Goal: Information Seeking & Learning: Learn about a topic

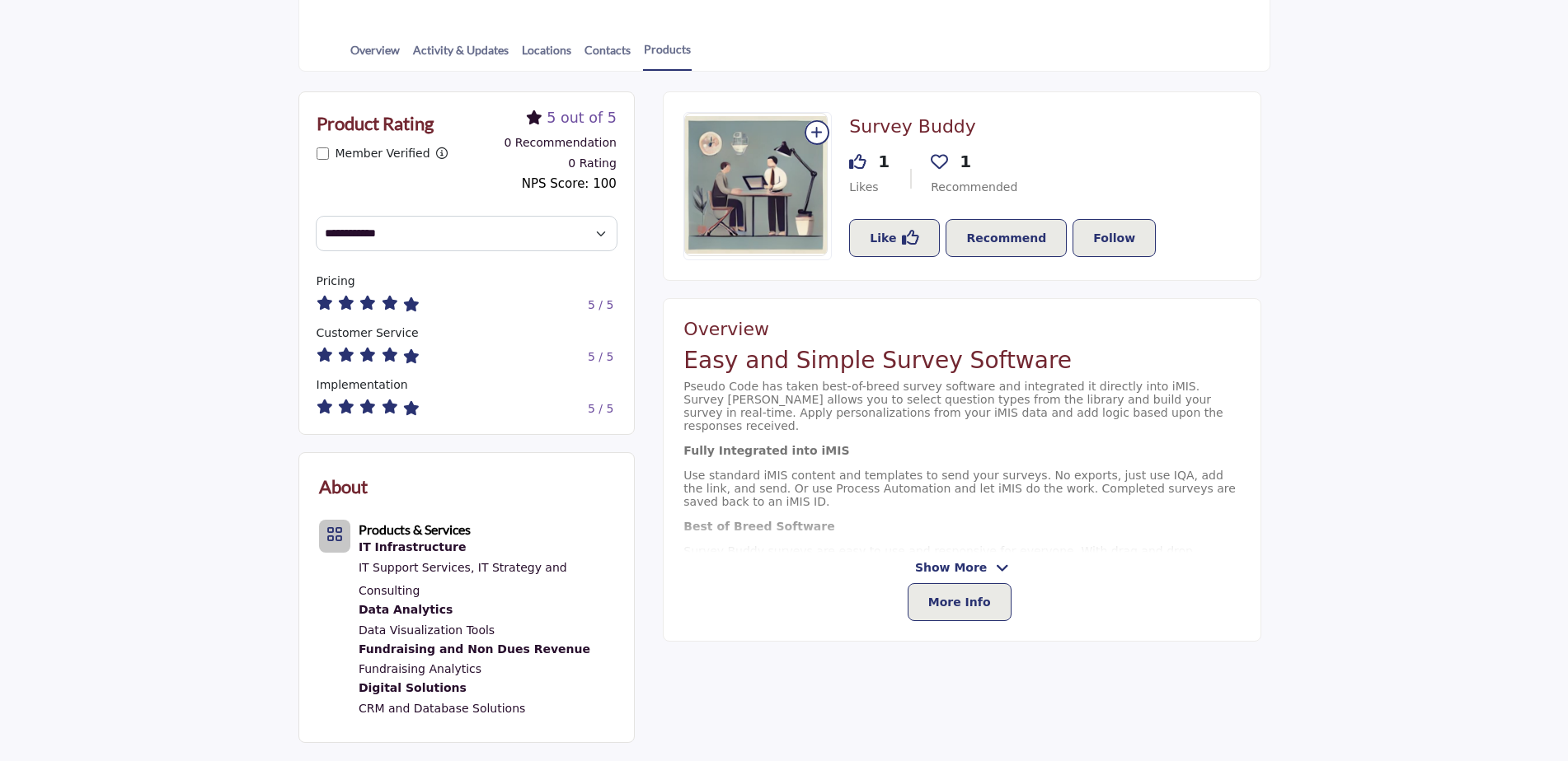
scroll to position [362, 0]
click at [997, 573] on icon at bounding box center [1002, 569] width 13 height 15
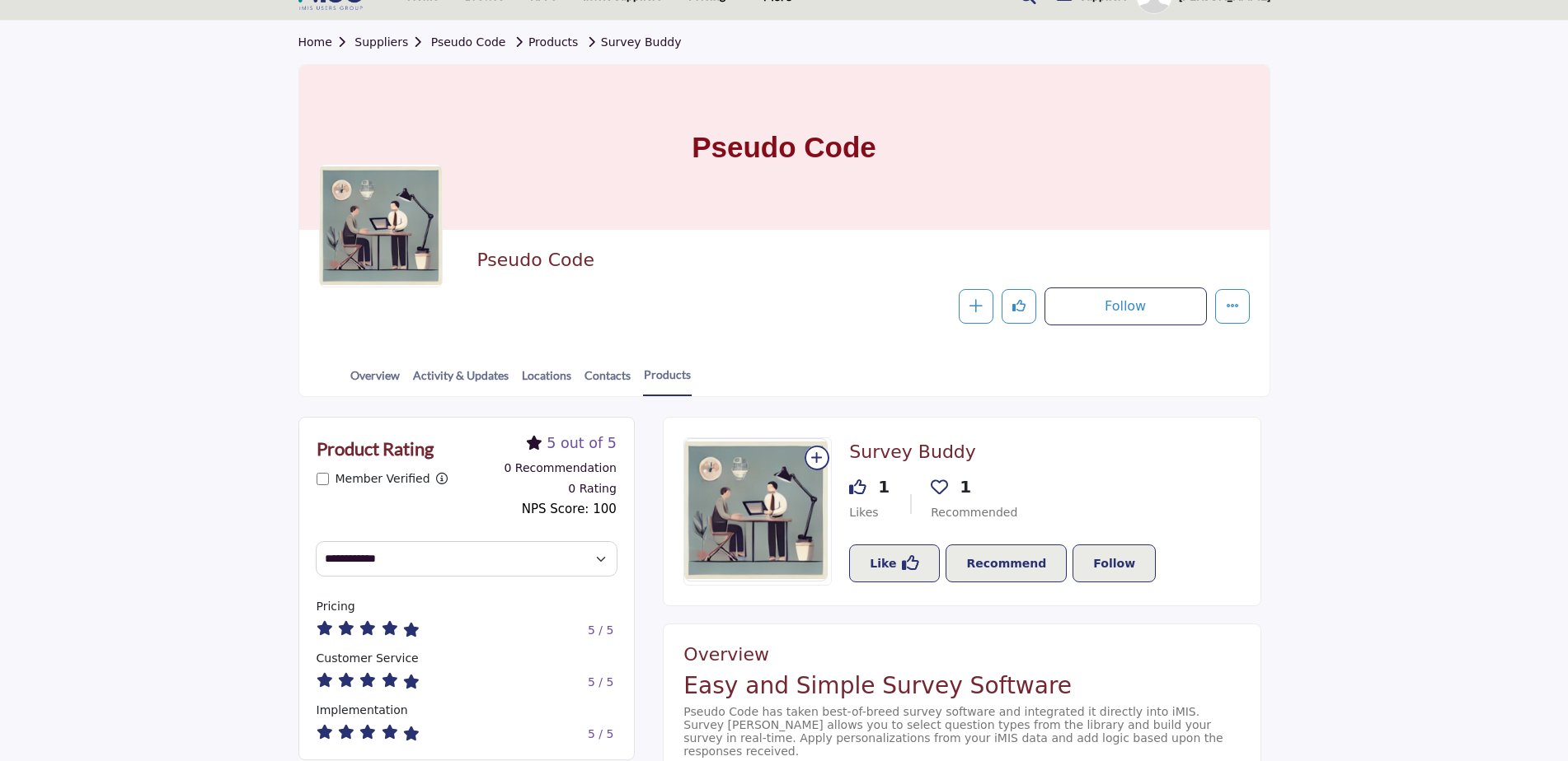
scroll to position [0, 0]
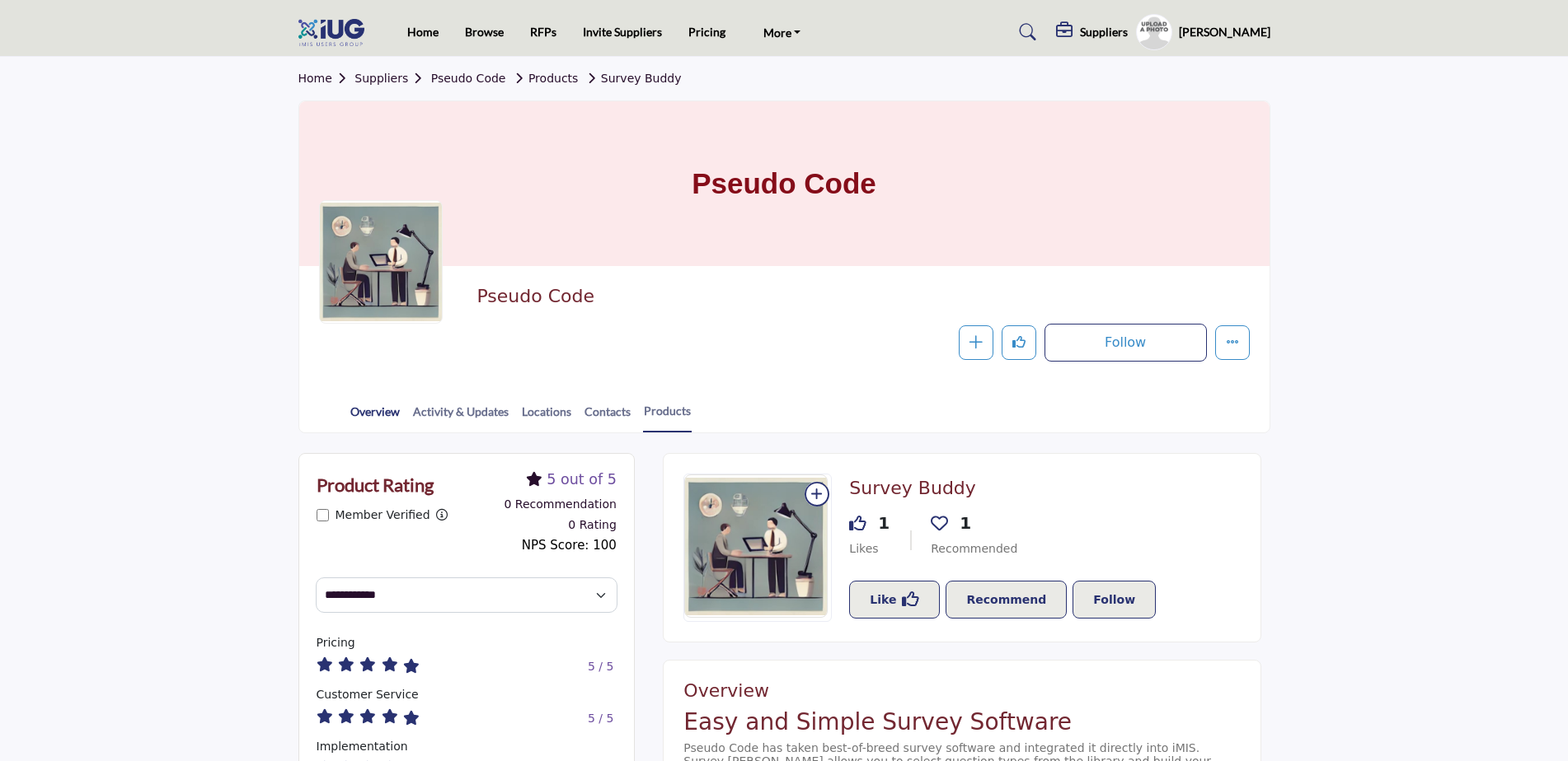
click at [387, 415] on link "Overview" at bounding box center [375, 417] width 51 height 29
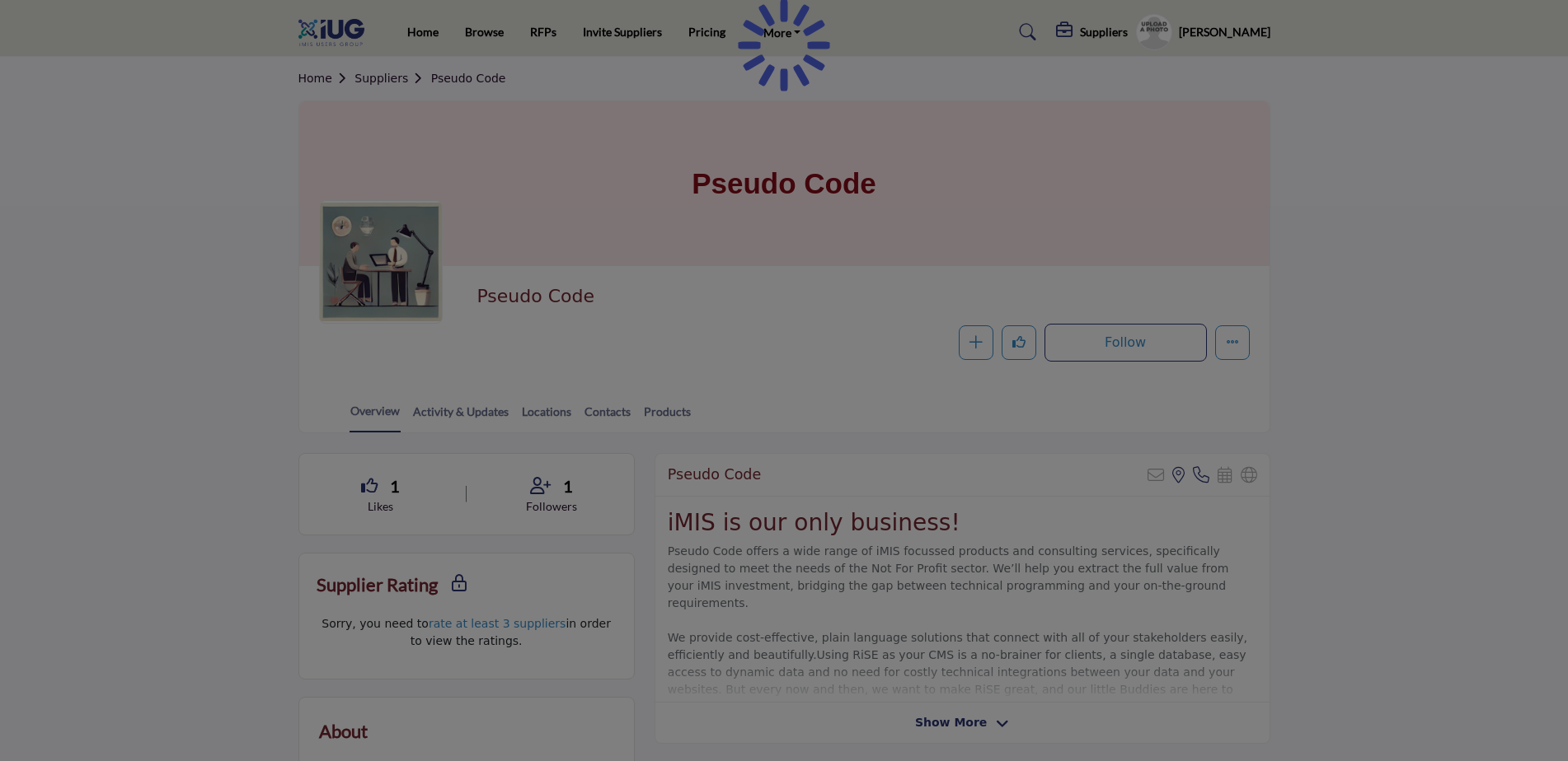
scroll to position [412, 0]
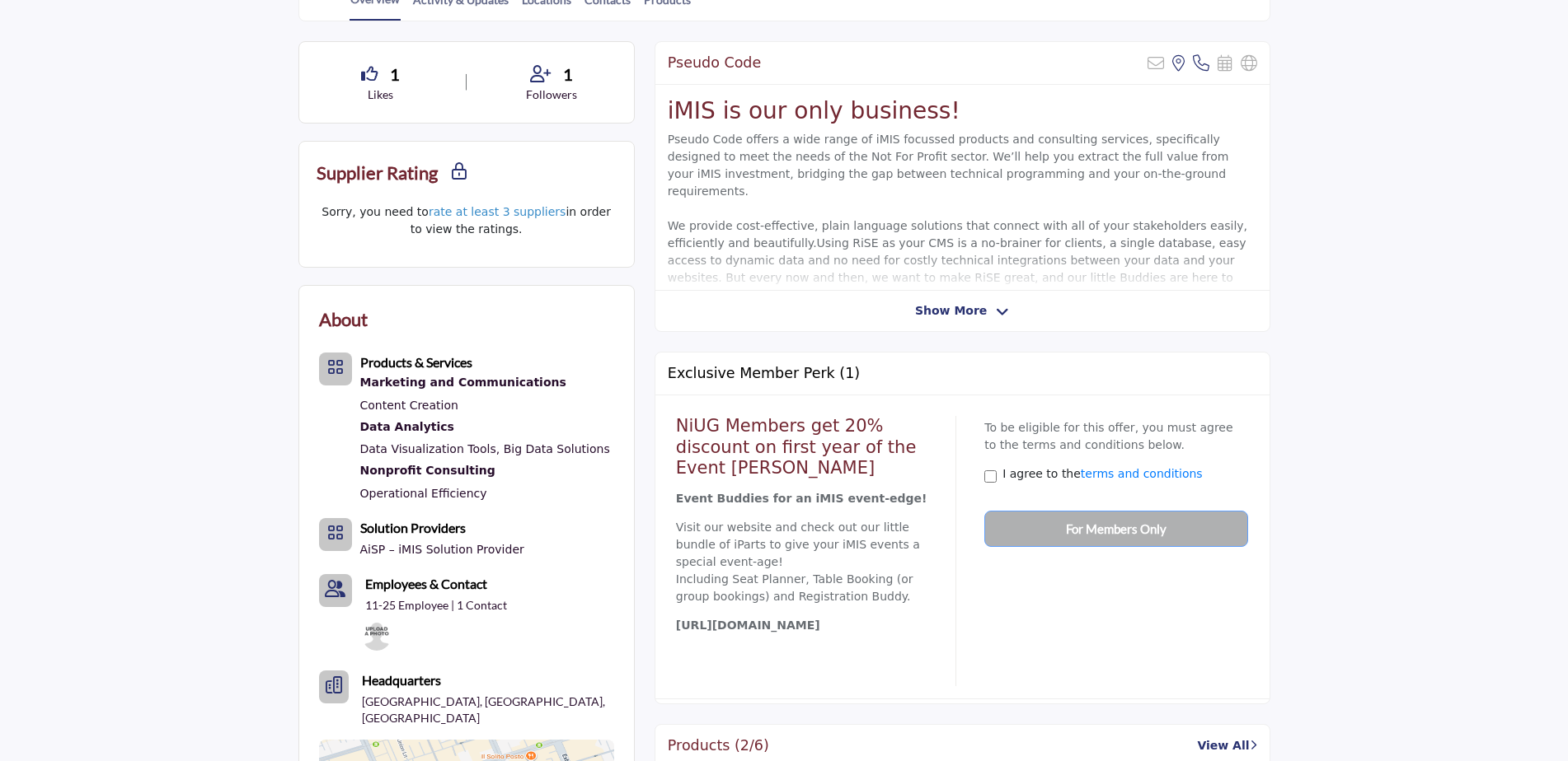
drag, startPoint x: 894, startPoint y: 607, endPoint x: 667, endPoint y: 601, distance: 227.1
click at [668, 601] on div "NiUG Members get 20% discount on first year of the Event Buddy Bundle Event Bud…" at bounding box center [962, 548] width 589 height 279
click at [900, 661] on div "NiUG Members get 20% discount on first year of the Event Buddy Bundle Event Bud…" at bounding box center [816, 551] width 281 height 270
click at [971, 318] on span "Show More" at bounding box center [950, 311] width 71 height 18
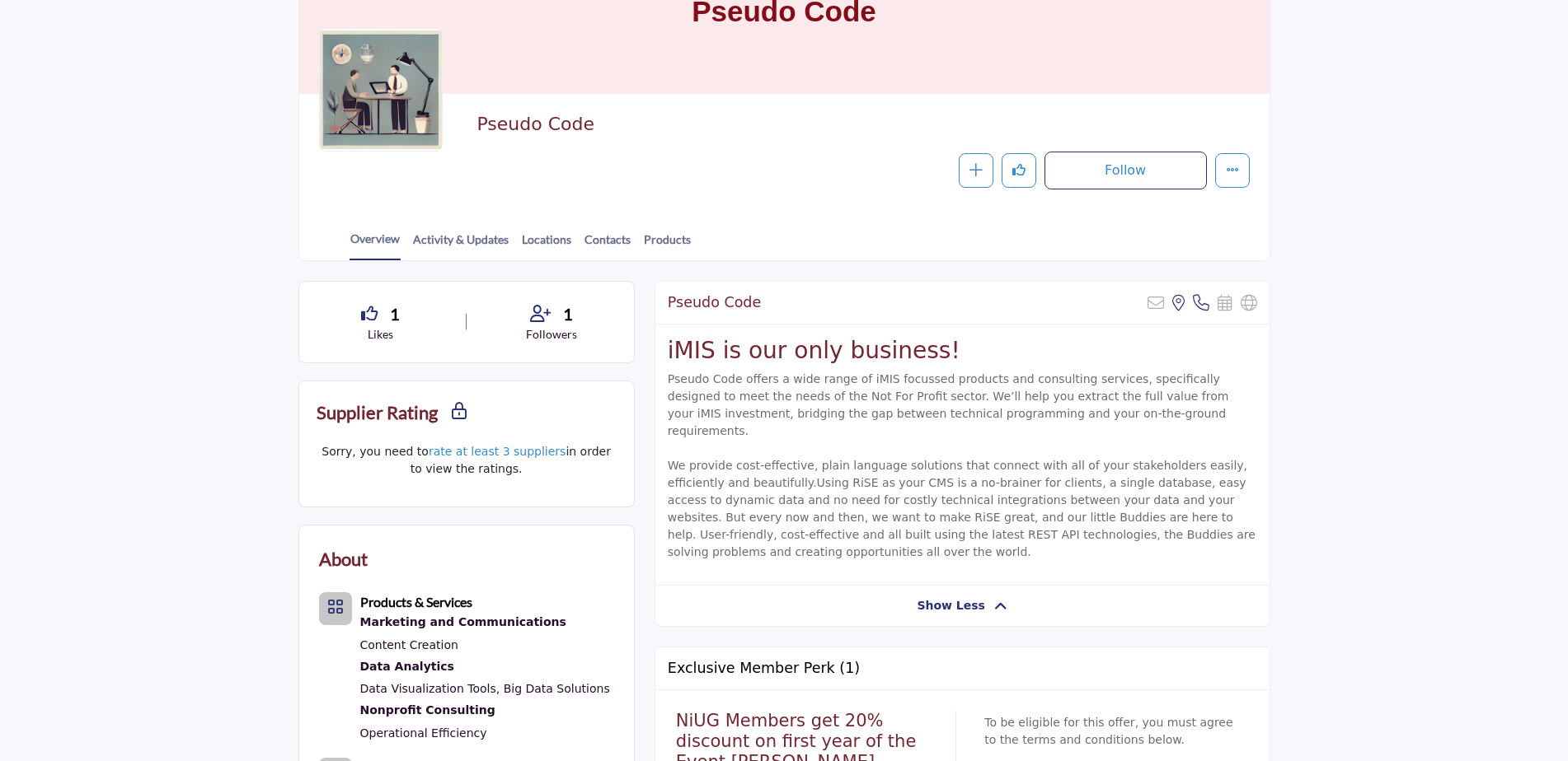
scroll to position [0, 0]
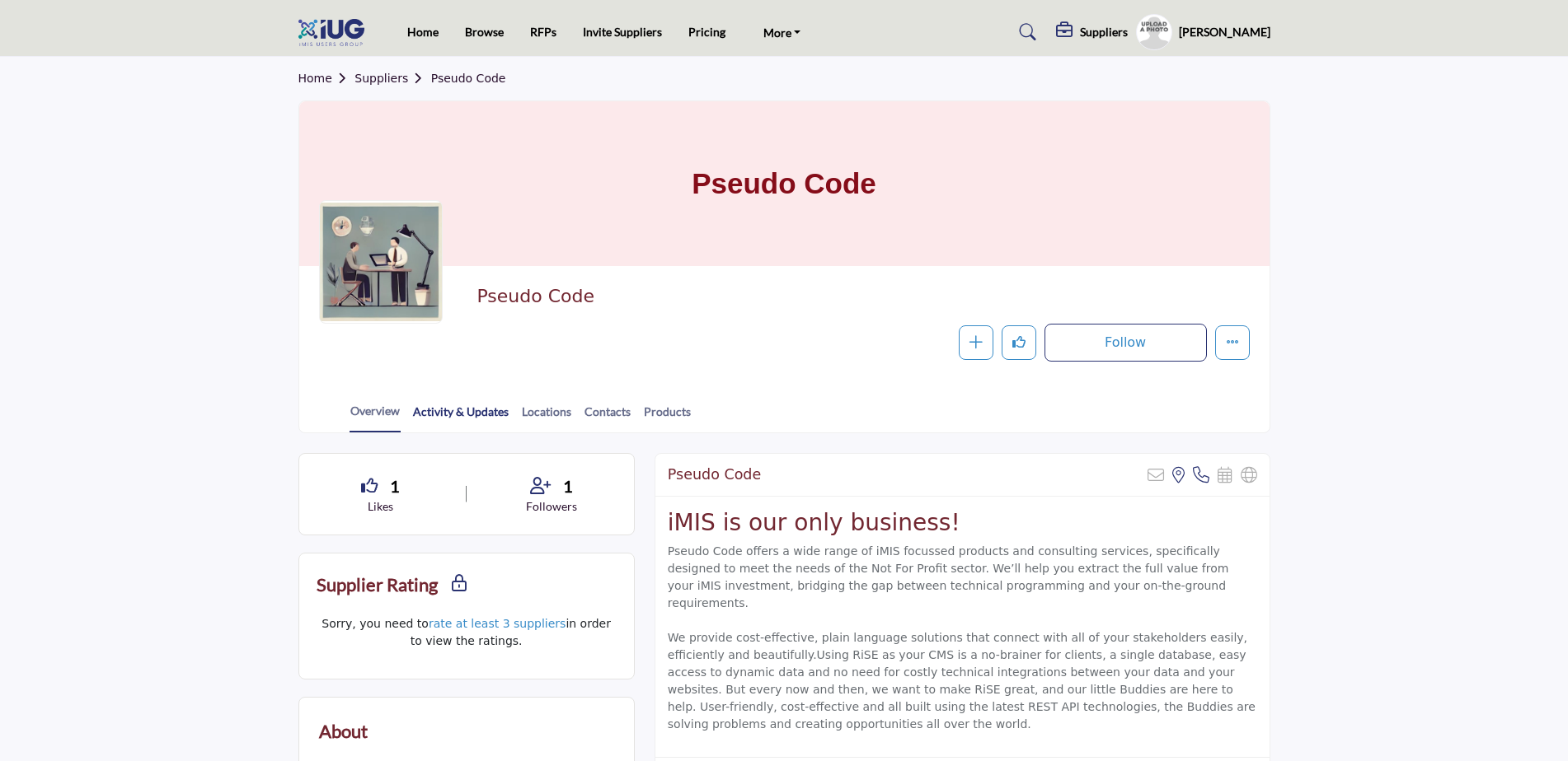
click at [481, 422] on link "Activity & Updates" at bounding box center [460, 417] width 97 height 29
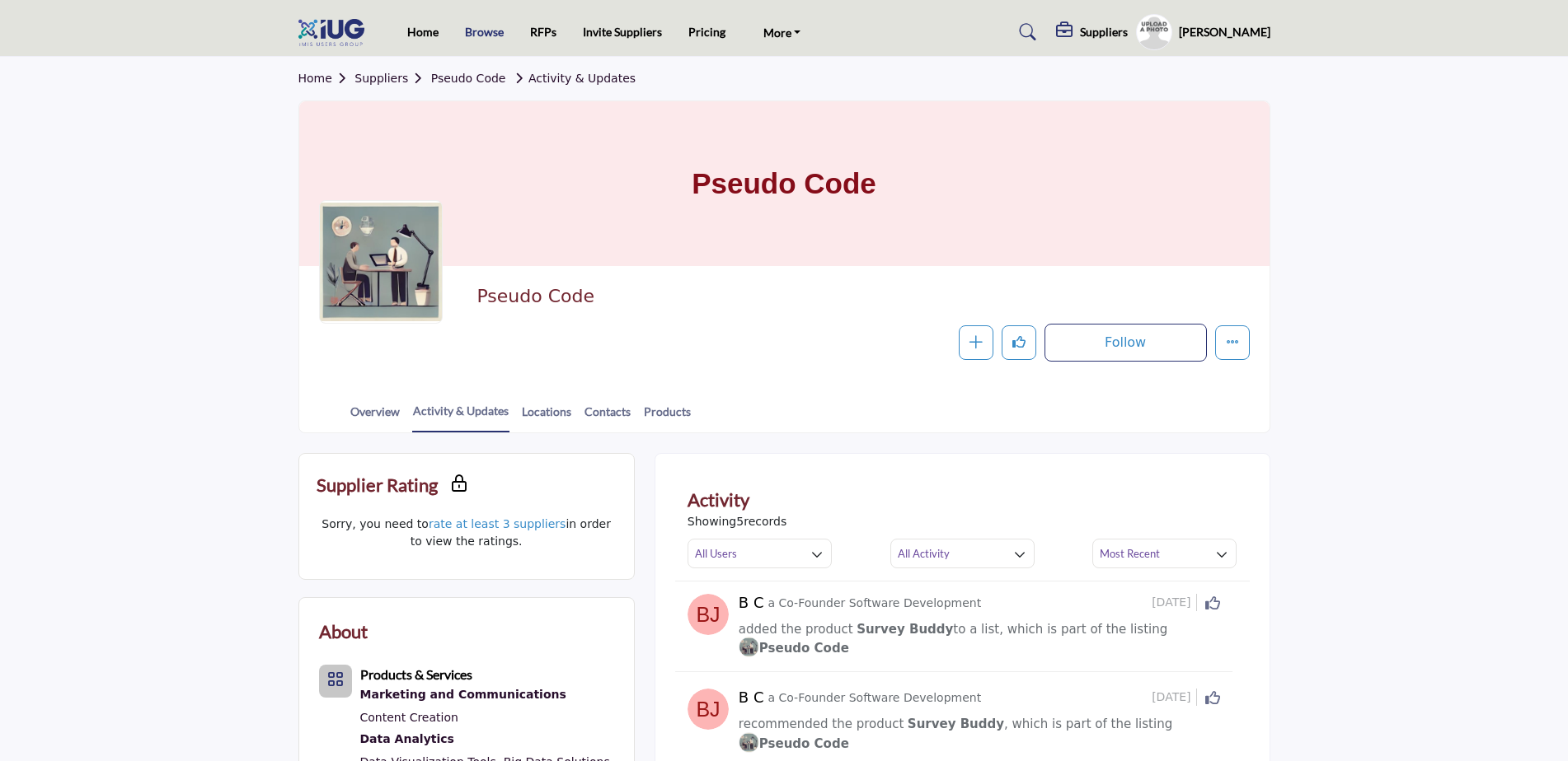
click at [487, 34] on link "Browse" at bounding box center [484, 31] width 39 height 14
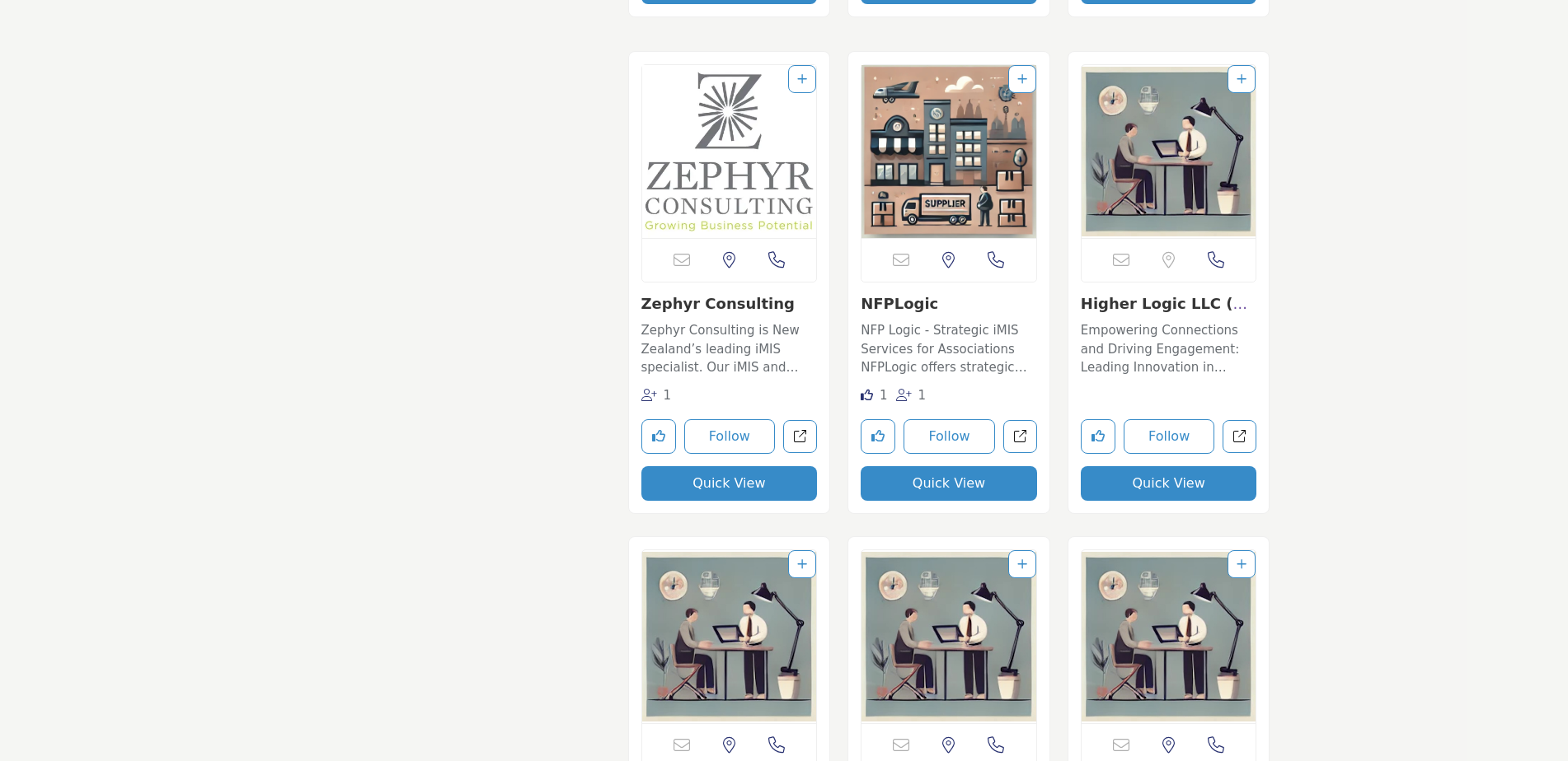
scroll to position [3461, 0]
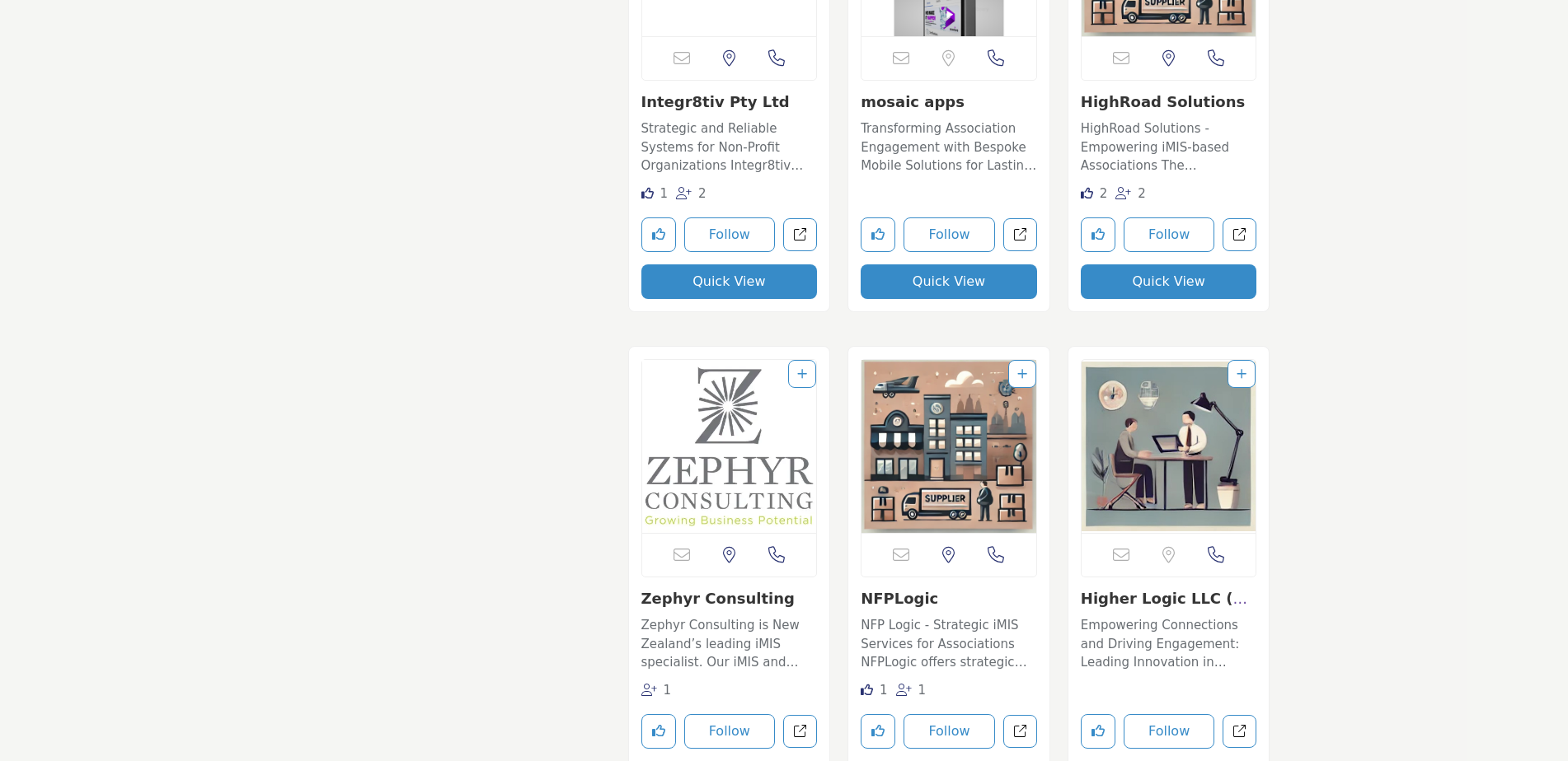
click at [676, 604] on link "Zephyr Consulting" at bounding box center [718, 598] width 153 height 18
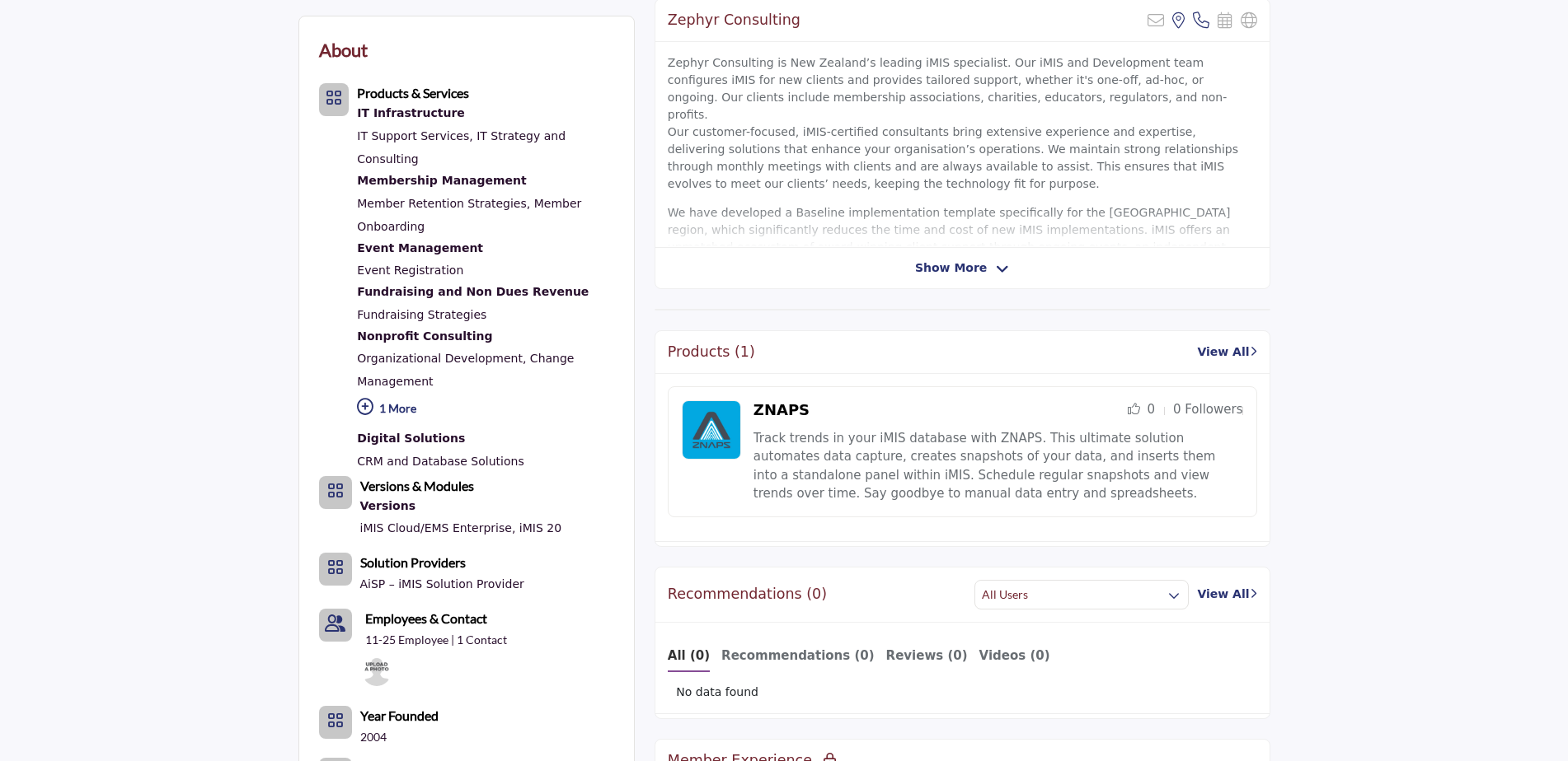
scroll to position [329, 0]
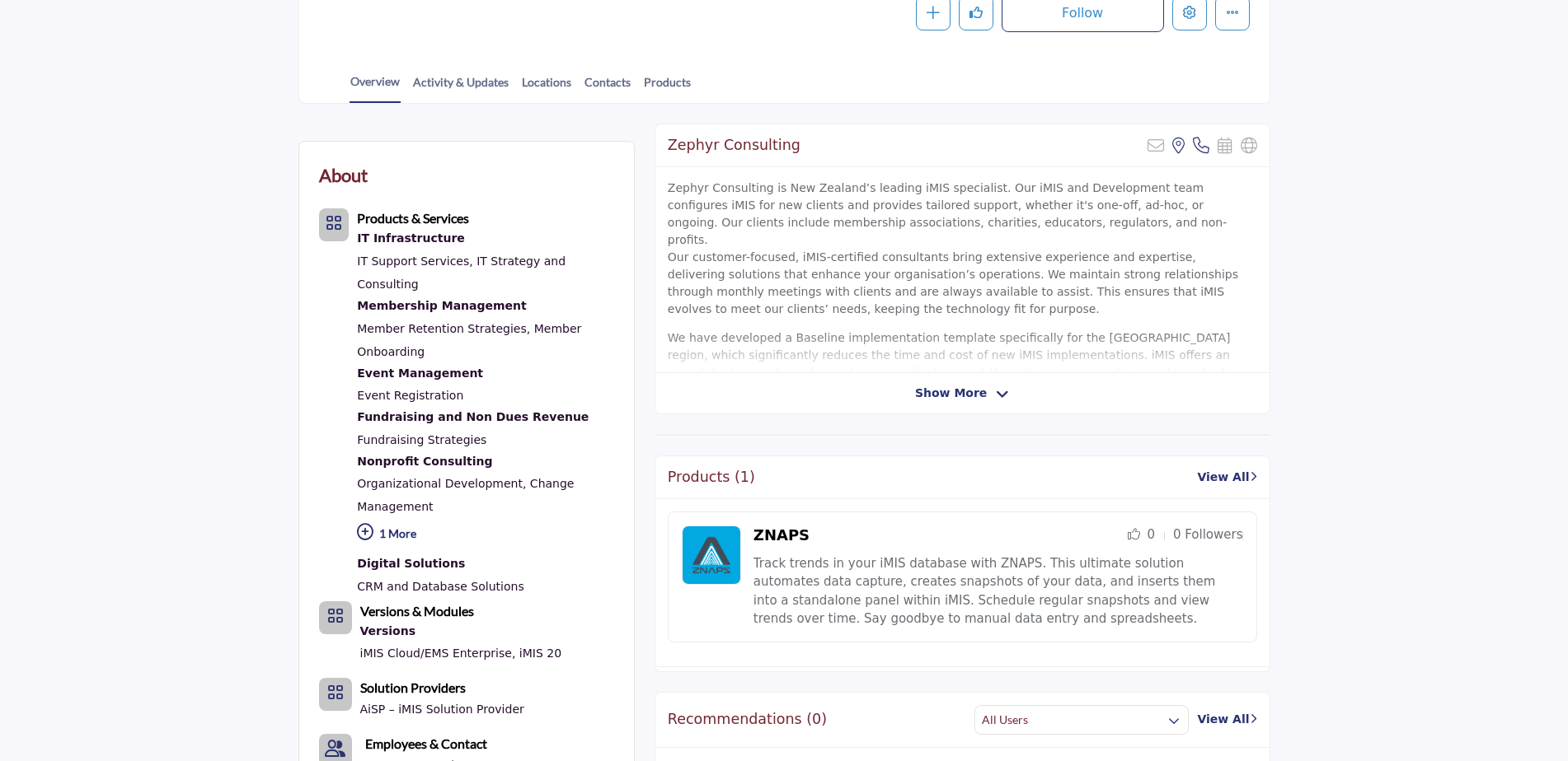
click at [960, 399] on span "Show More" at bounding box center [950, 393] width 71 height 18
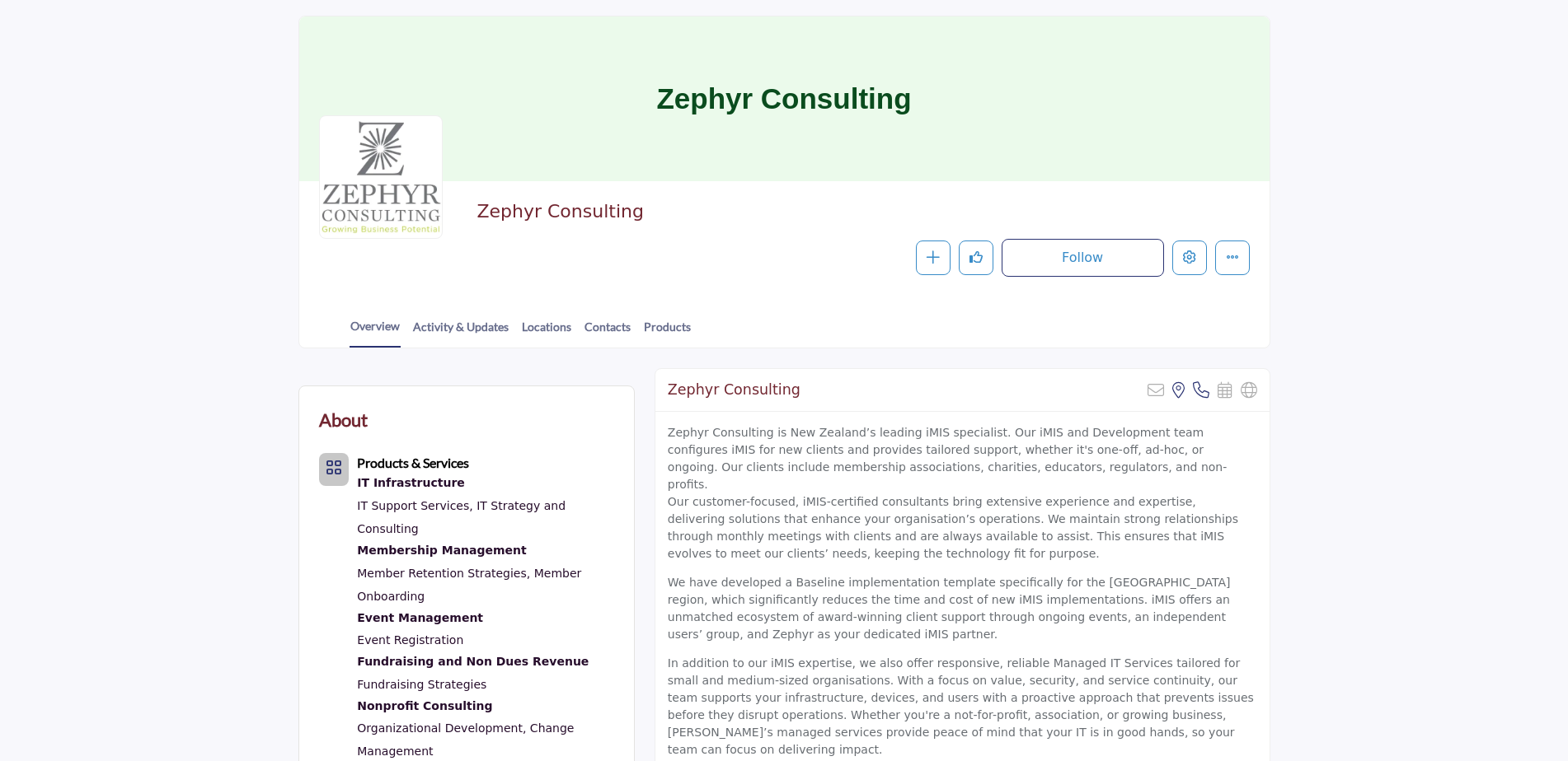
scroll to position [0, 0]
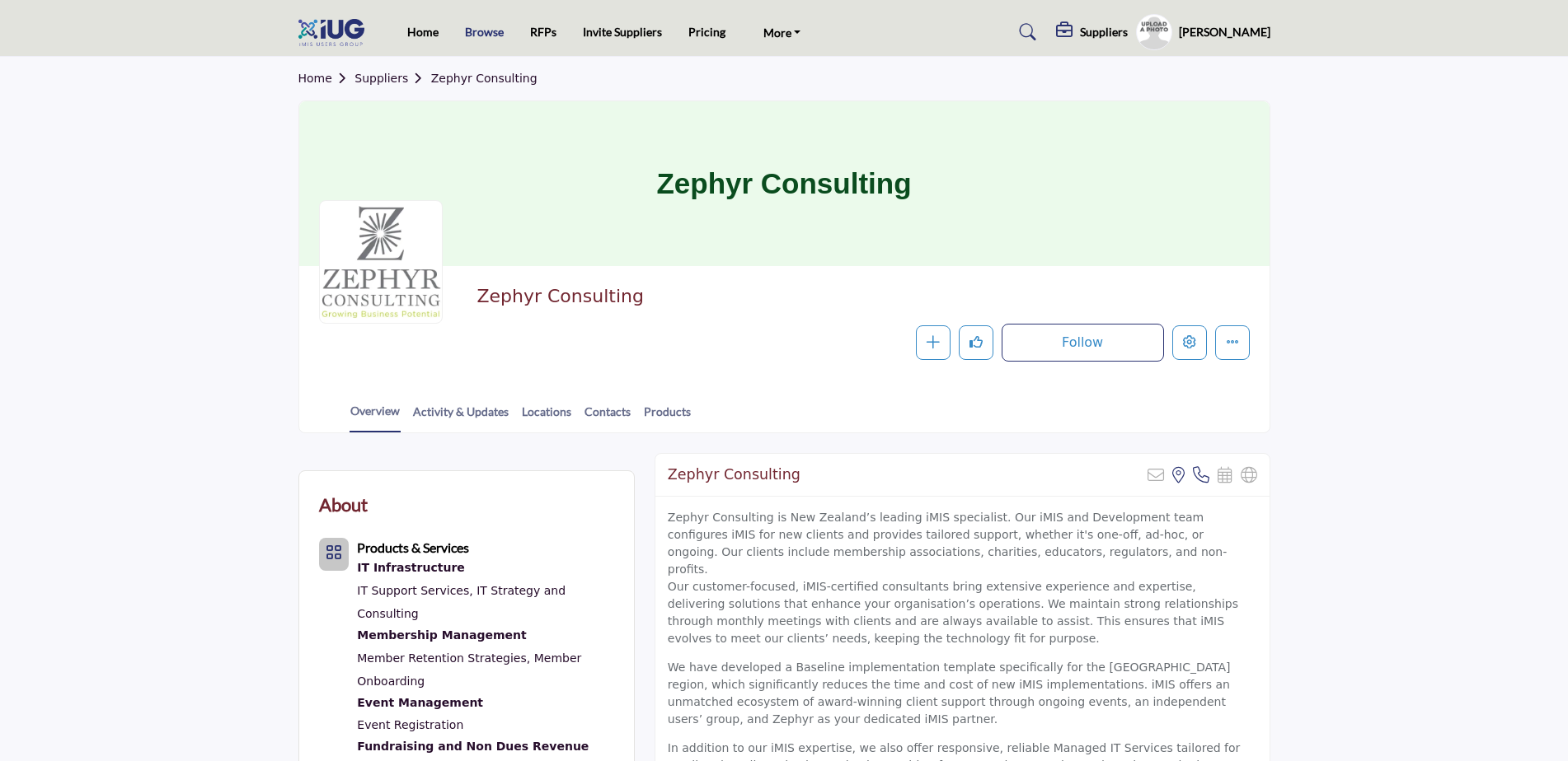
click at [477, 33] on link "Browse" at bounding box center [484, 31] width 39 height 14
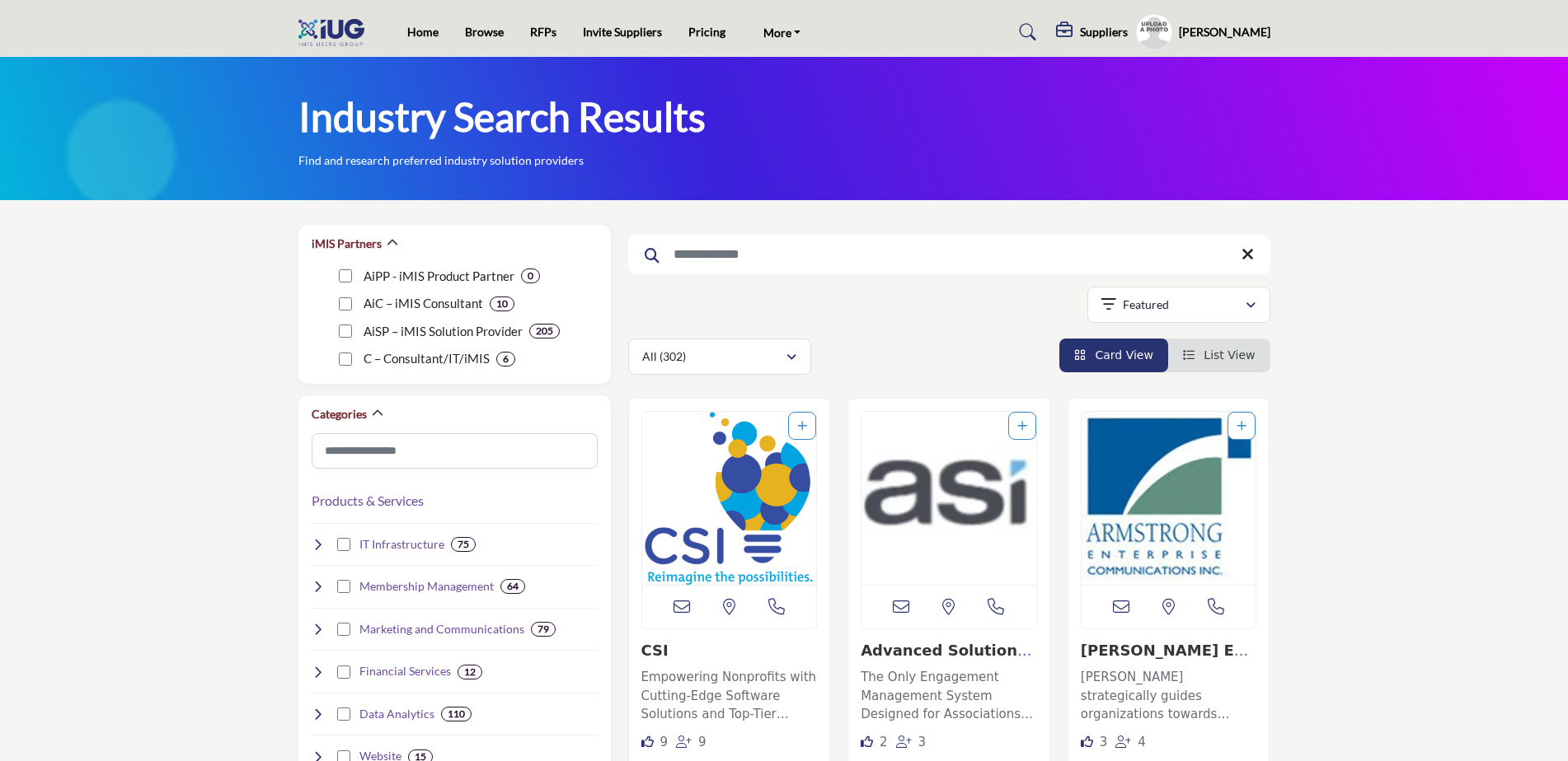
click at [546, 31] on link "RFPs" at bounding box center [543, 31] width 26 height 14
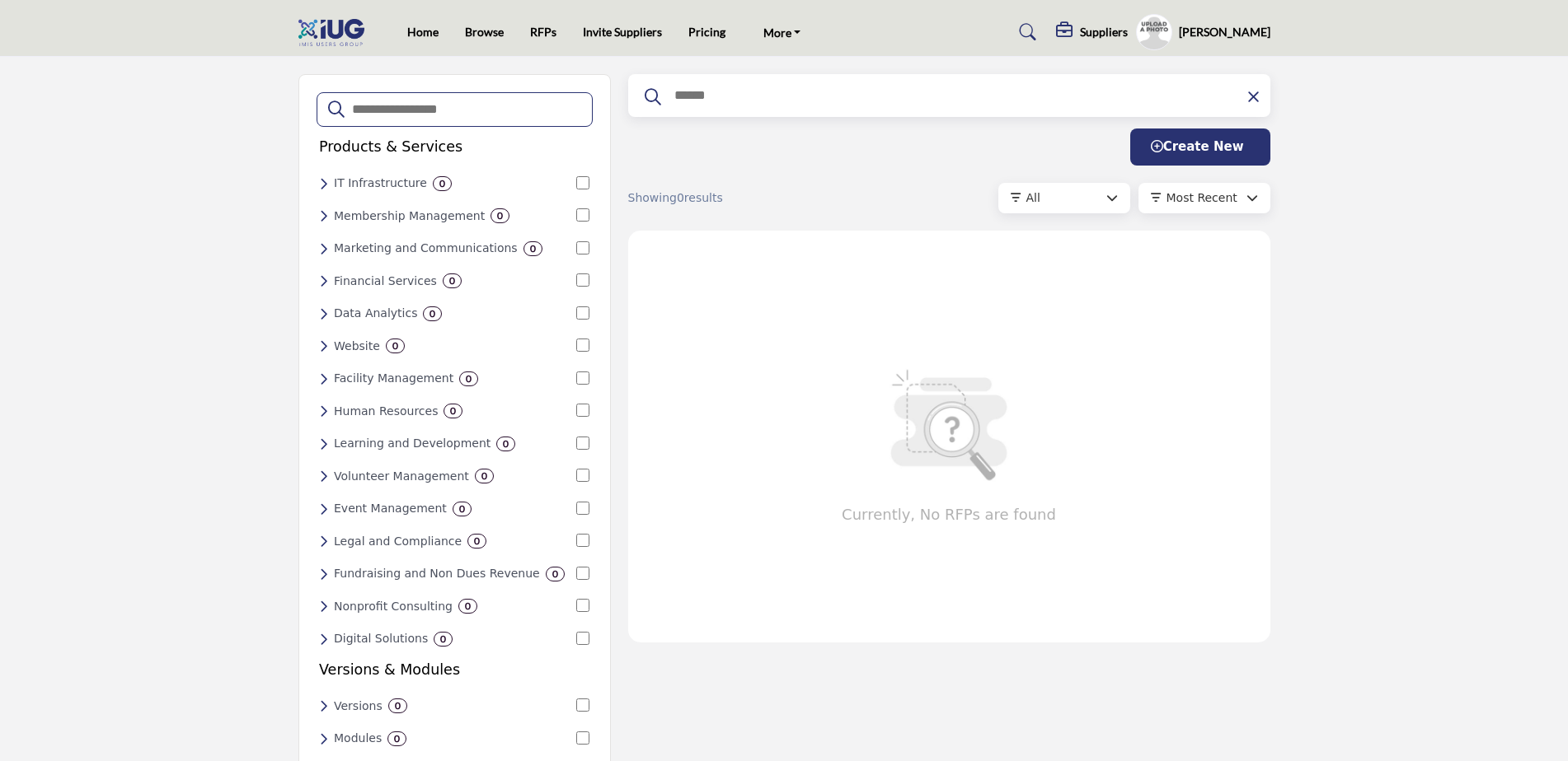
click at [1192, 204] on span "Most Recent" at bounding box center [1202, 198] width 71 height 13
click at [1095, 205] on div "All" at bounding box center [1066, 198] width 80 height 18
click at [1475, 251] on div "Products & Services IT Infrastructure 0 IT Support Services 0 IT Strategy and C…" at bounding box center [784, 514] width 1568 height 915
click at [621, 36] on link "Invite Suppliers" at bounding box center [623, 31] width 79 height 14
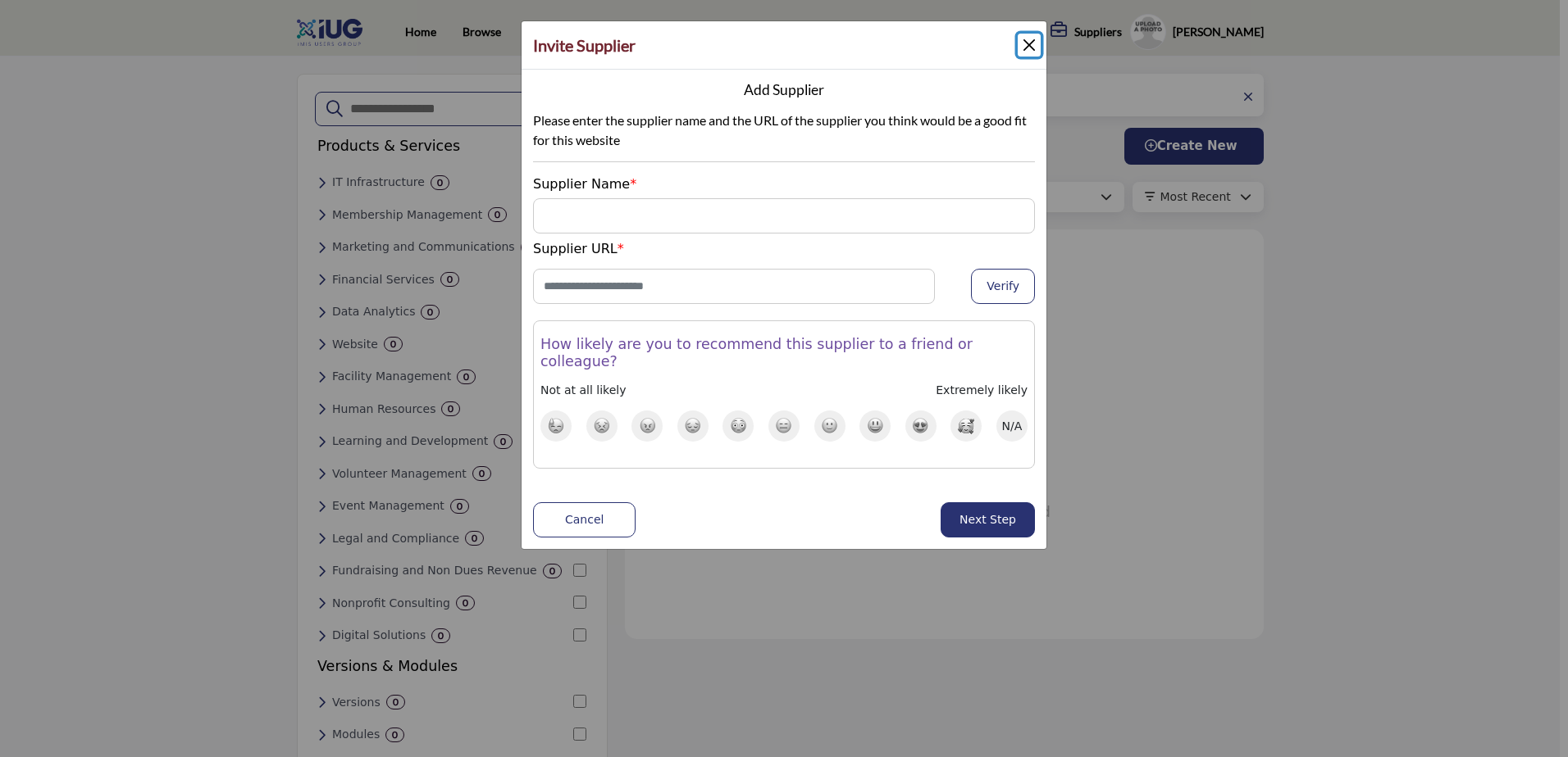
click at [1036, 38] on button "Close" at bounding box center [1028, 44] width 23 height 23
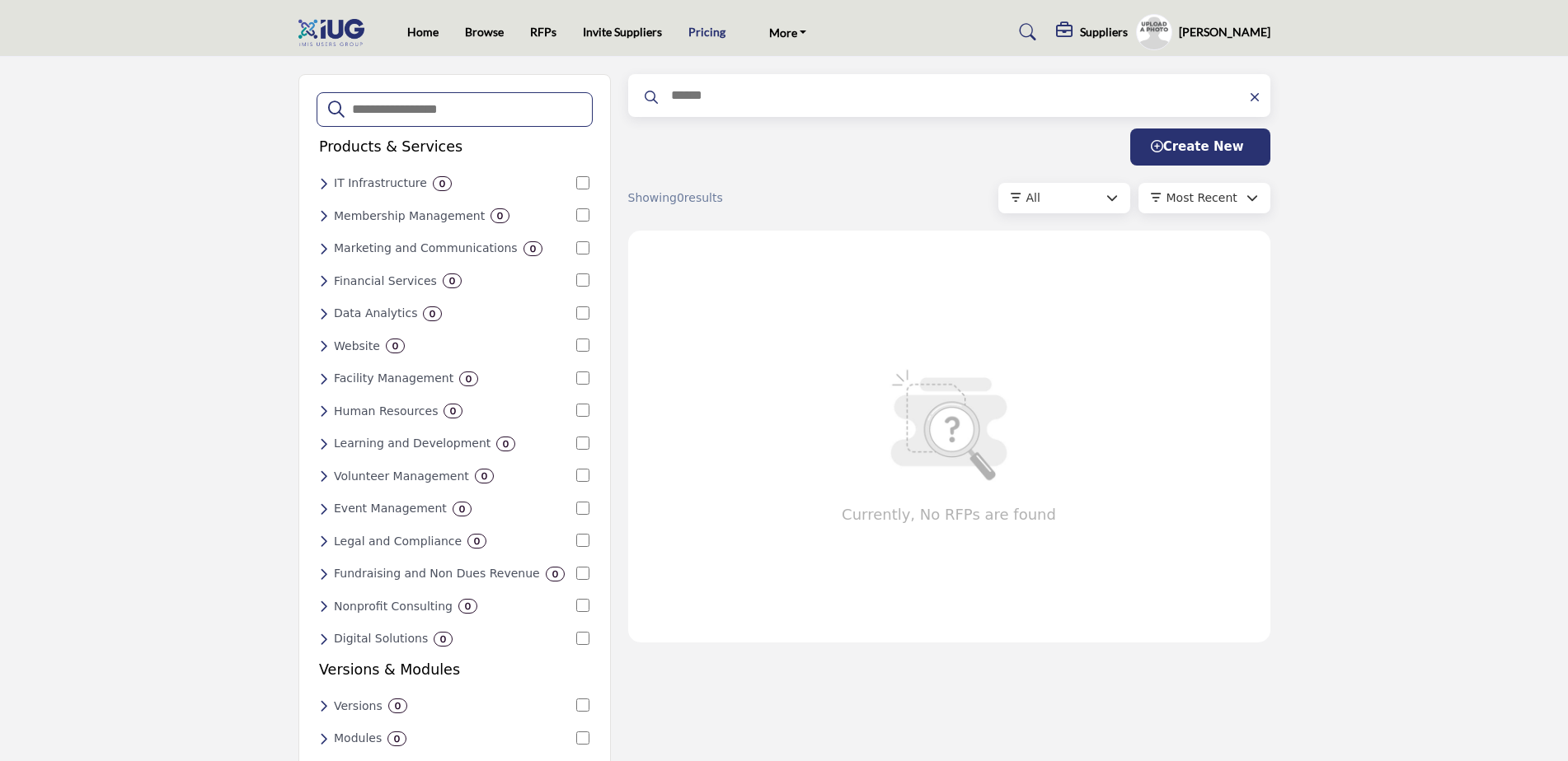
click at [713, 35] on link "Pricing" at bounding box center [707, 31] width 37 height 14
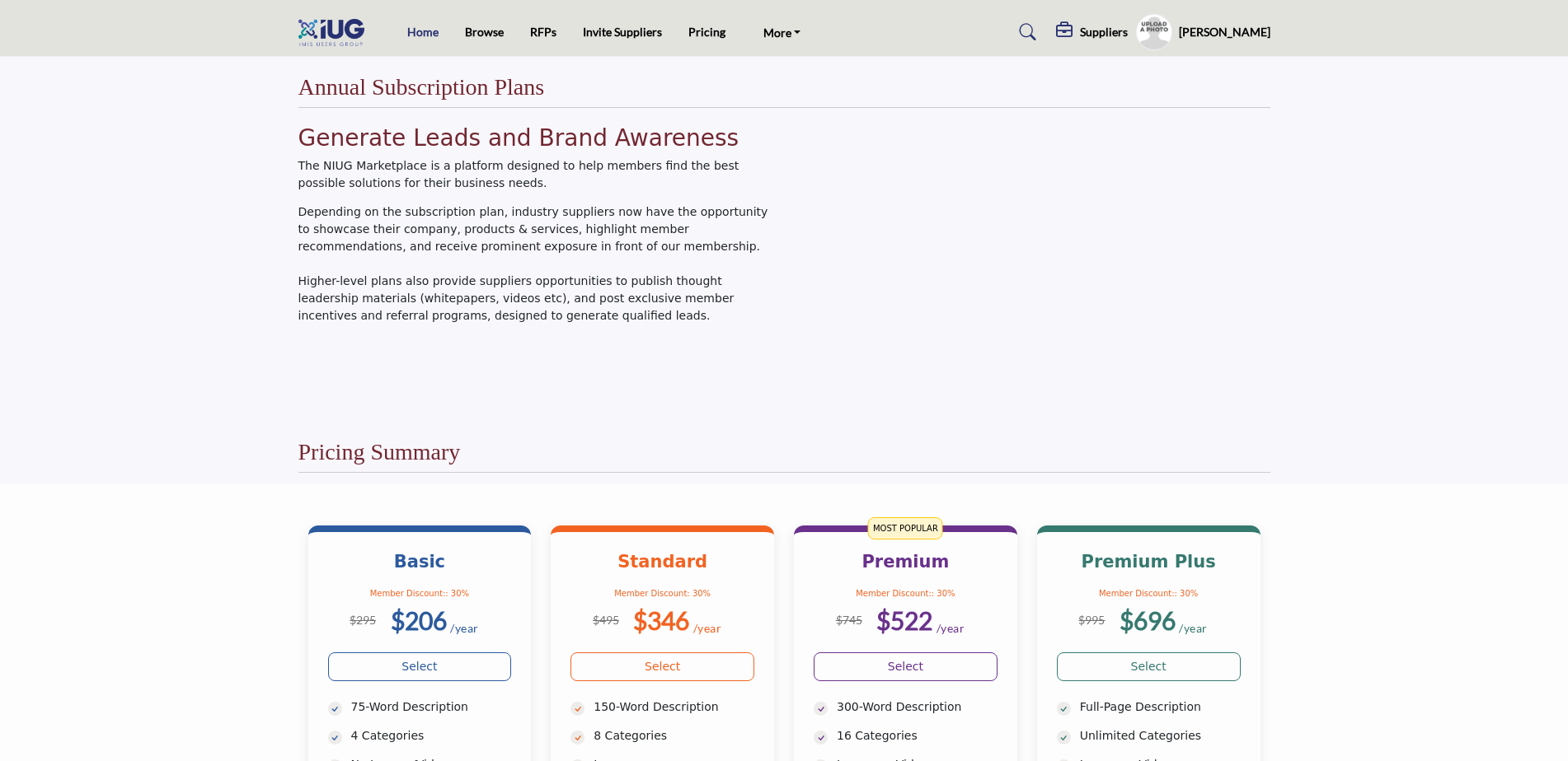
click at [426, 28] on link "Home" at bounding box center [423, 31] width 31 height 14
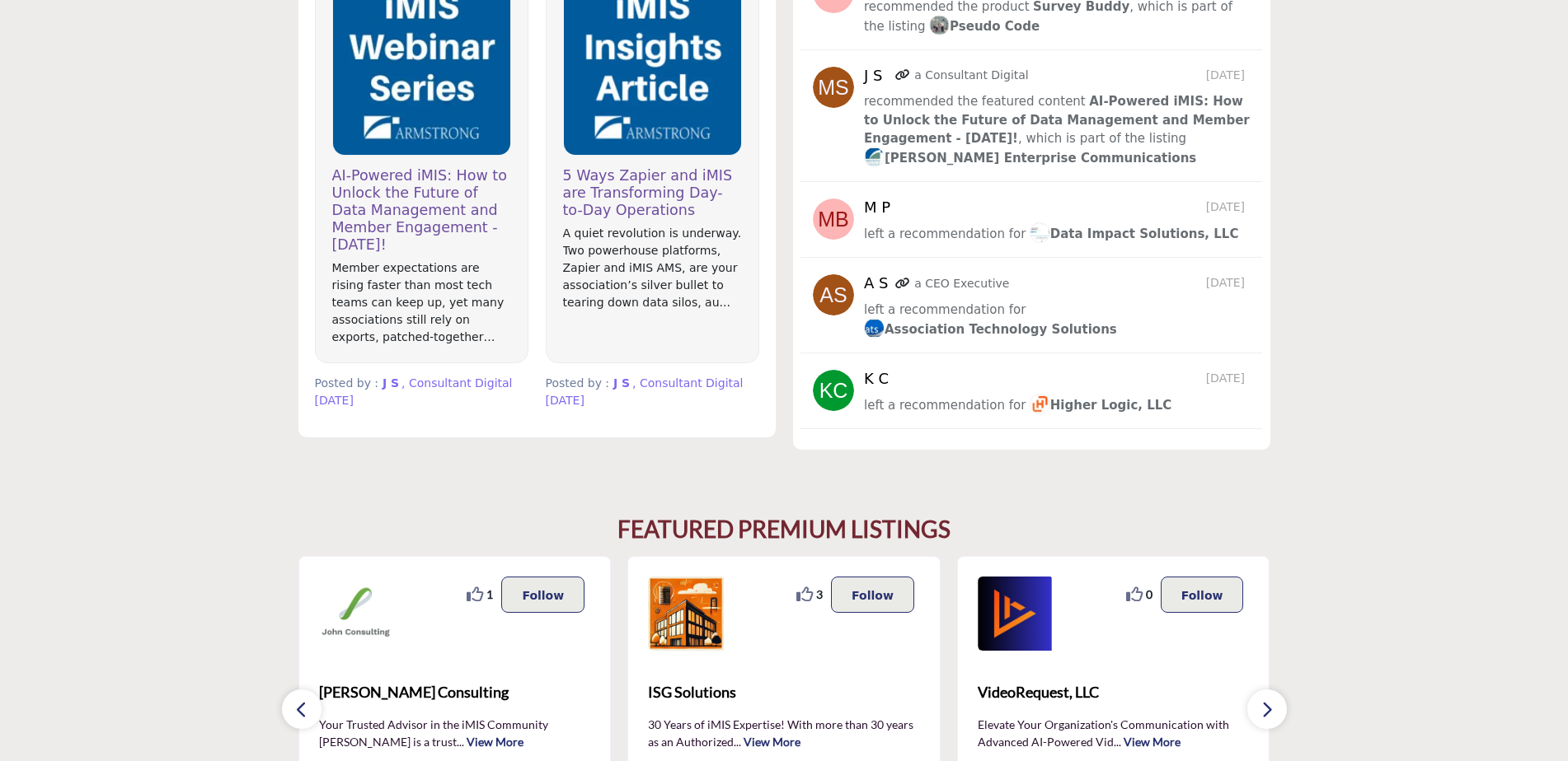
scroll to position [906, 0]
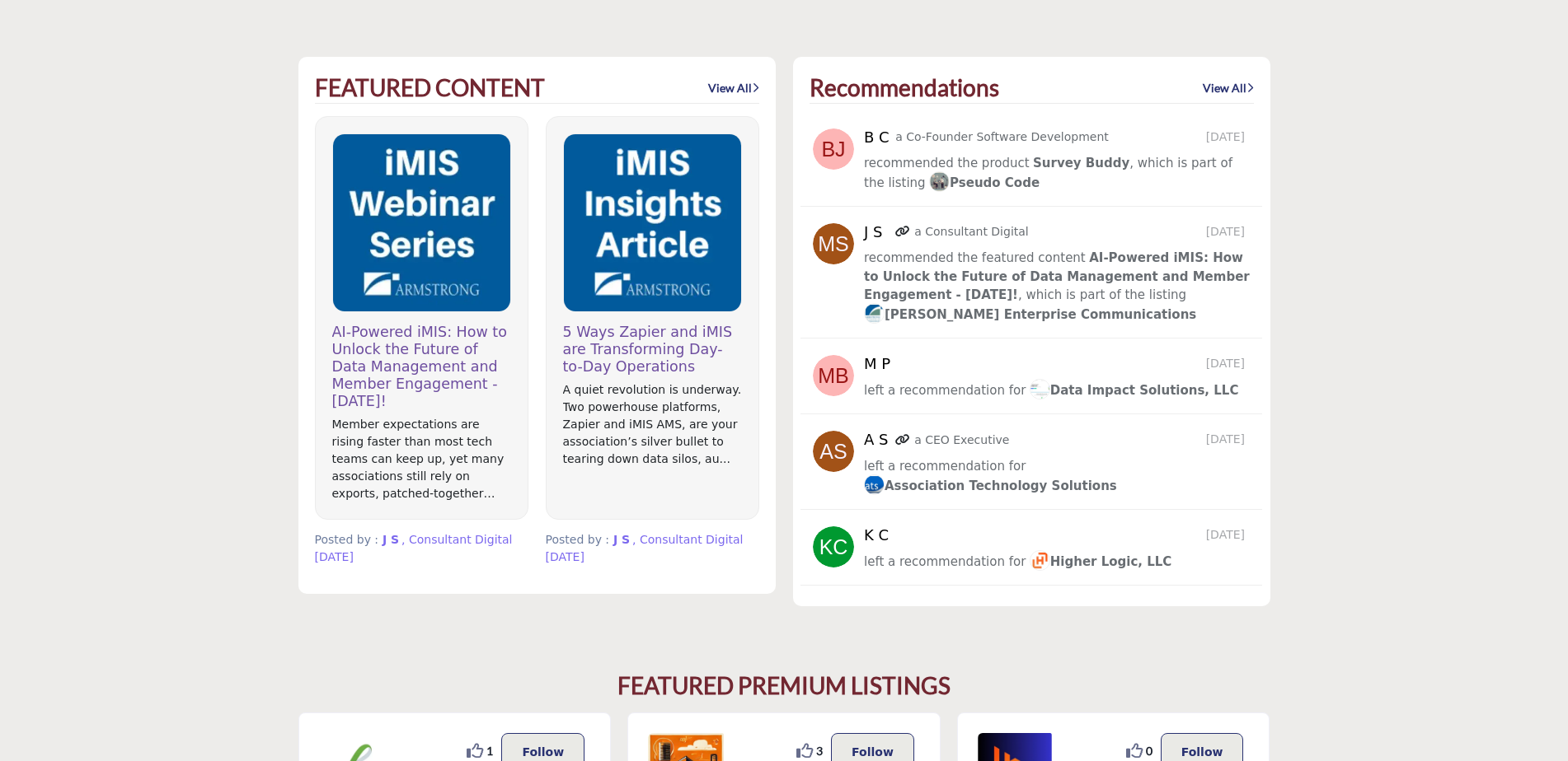
click at [723, 93] on link "View All" at bounding box center [734, 88] width 51 height 17
